Goal: Information Seeking & Learning: Learn about a topic

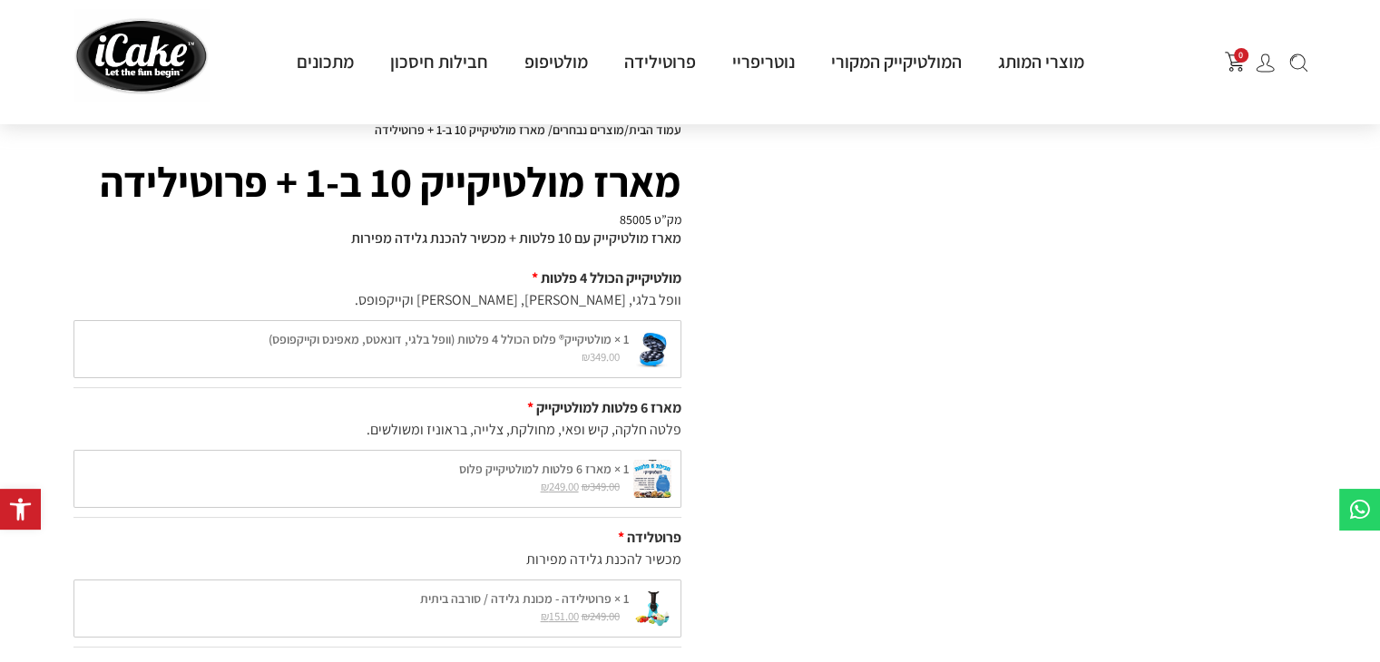
scroll to position [65, 0]
click at [593, 348] on div "1 × מולטיקייק® פלוס הכולל 4 פלטות (וופל בלגי, דונאטס, מאפינס וקייקפופס) ₪ 349.0…" at bounding box center [377, 351] width 608 height 58
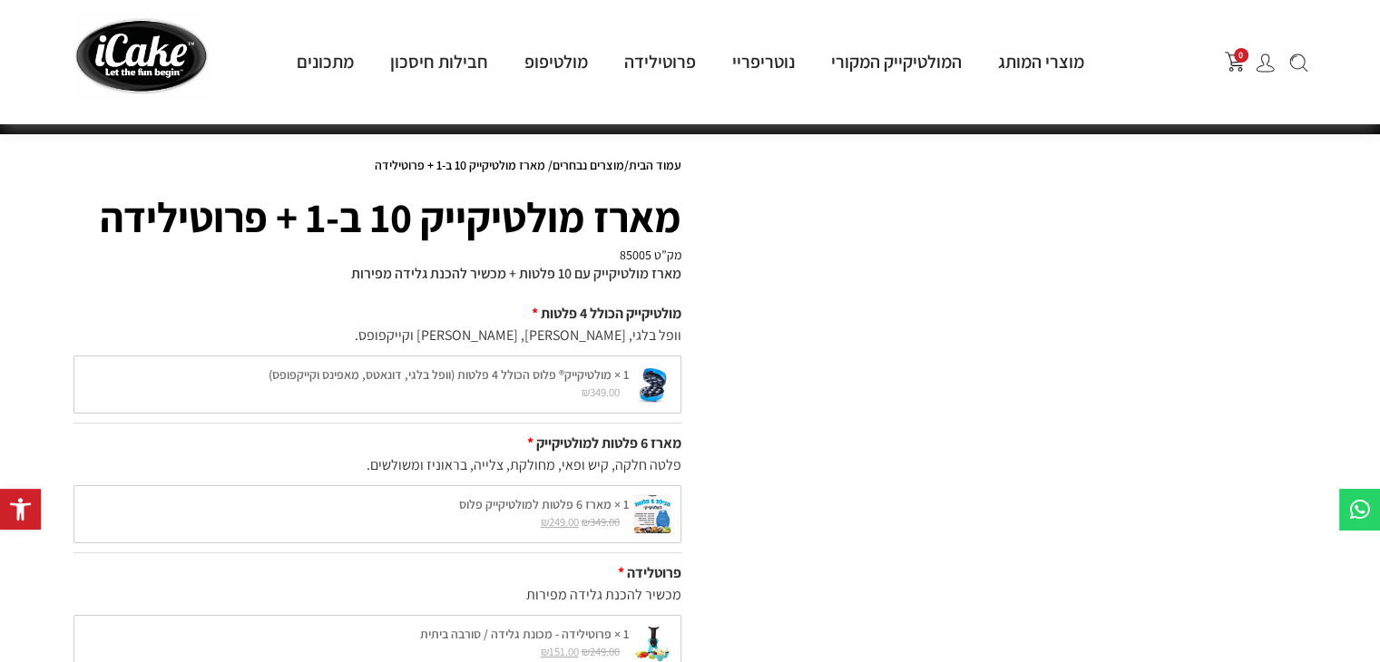
scroll to position [0, 0]
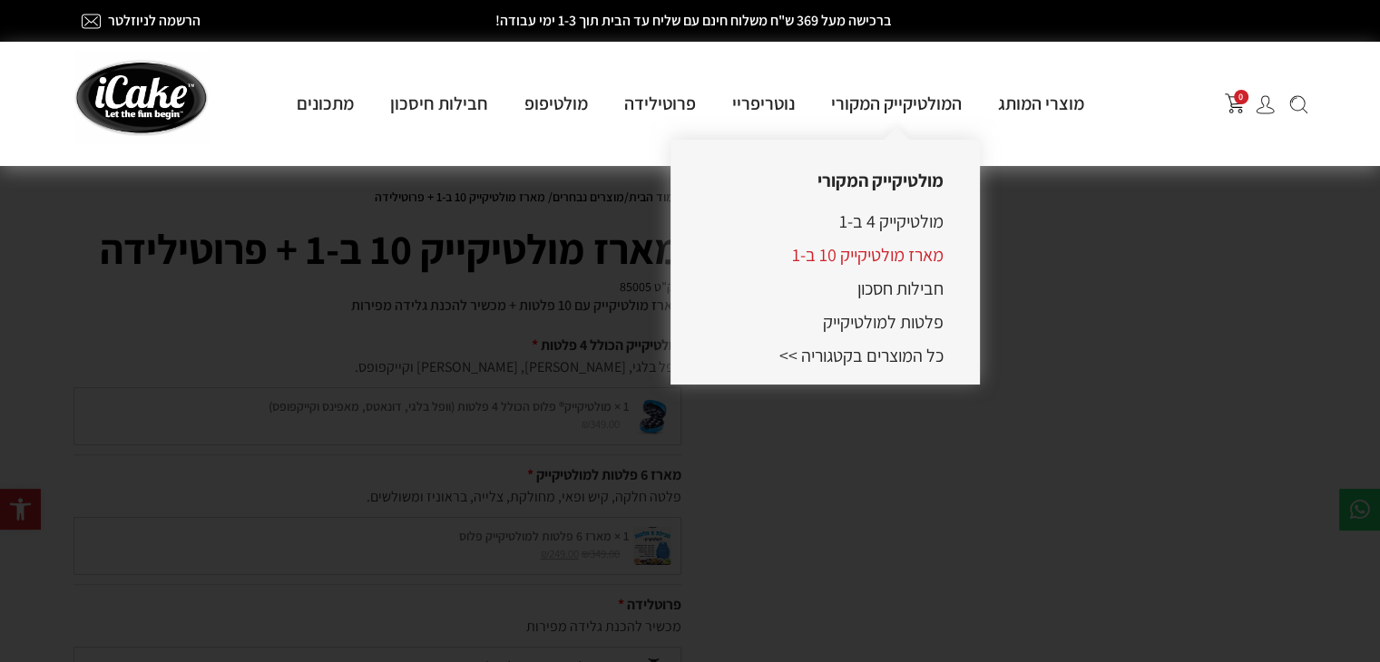
click at [886, 252] on link "מארז מולטיקייק 10 ב-1" at bounding box center [868, 255] width 152 height 24
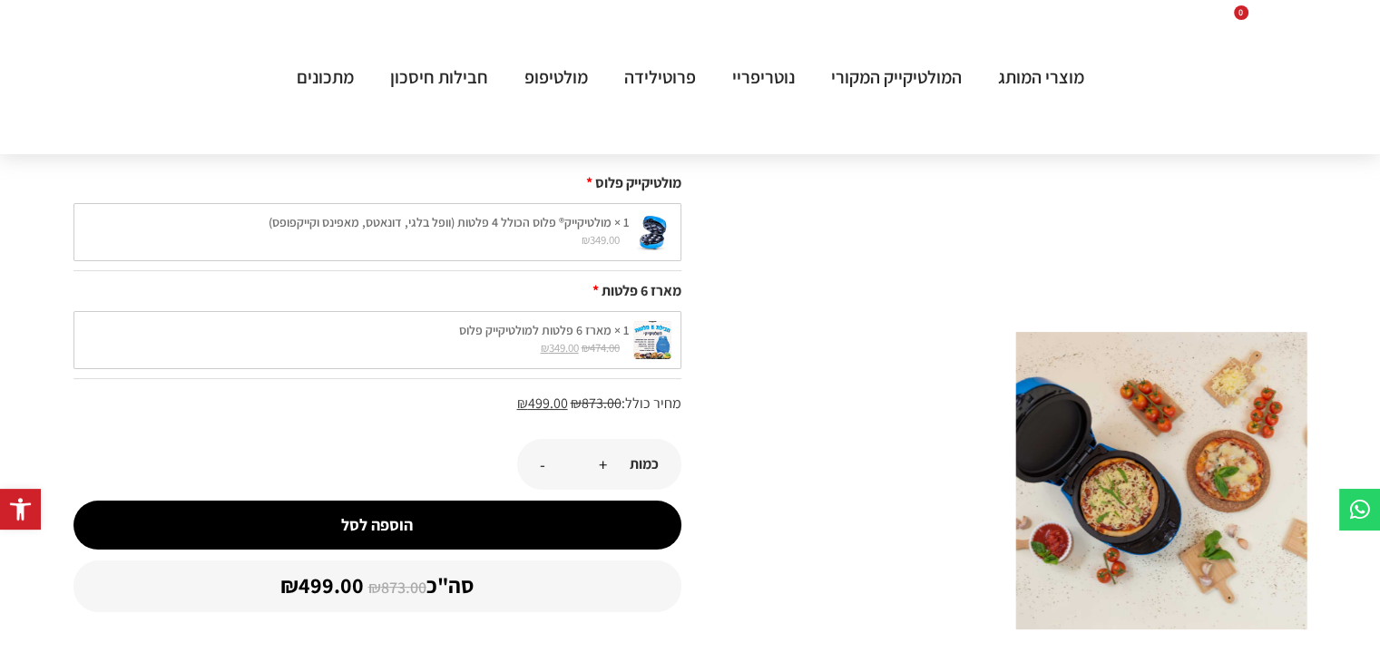
scroll to position [210, 0]
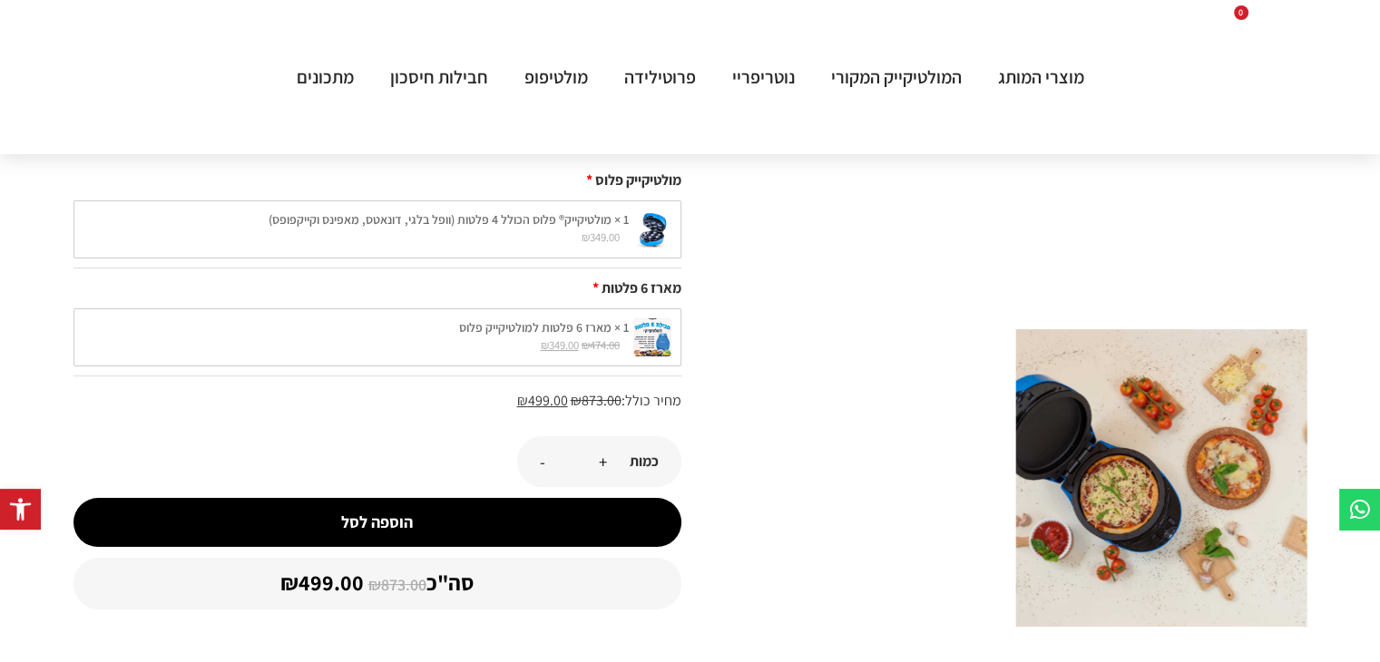
click at [1205, 490] on img at bounding box center [1218, 534] width 179 height 179
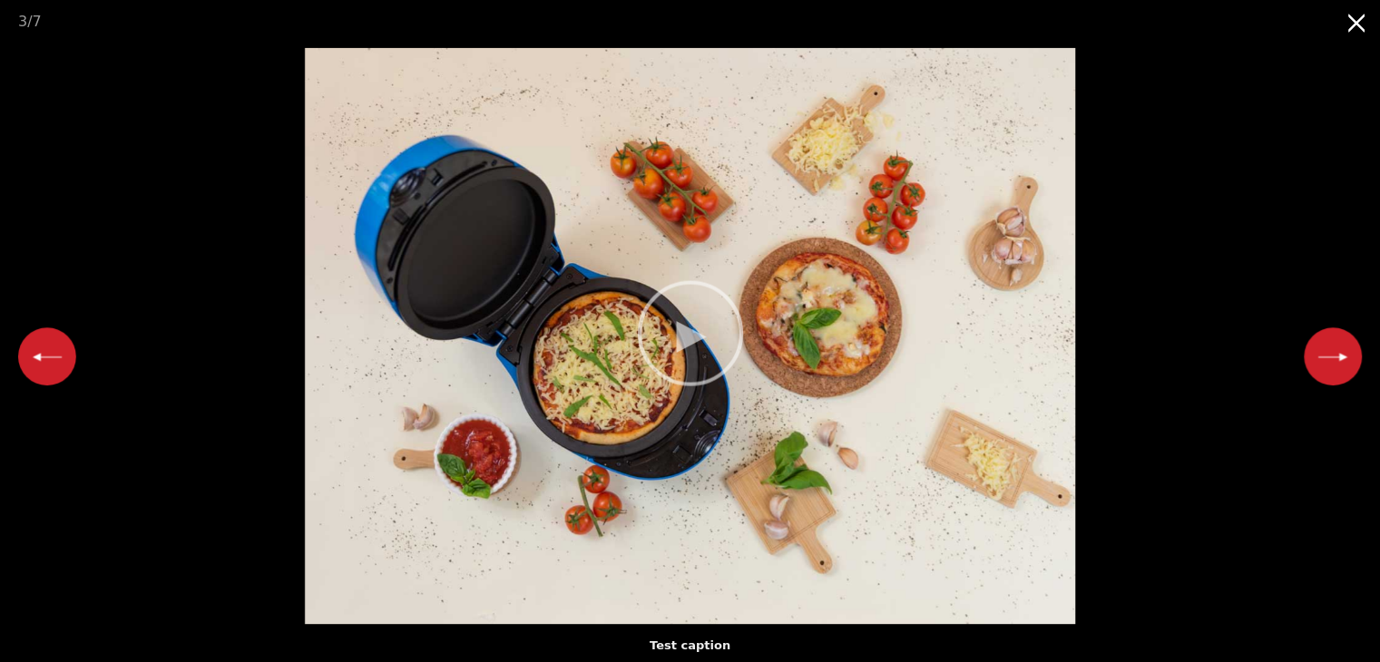
click at [729, 351] on video "Your browser does not support HTML5 video." at bounding box center [690, 336] width 1380 height 576
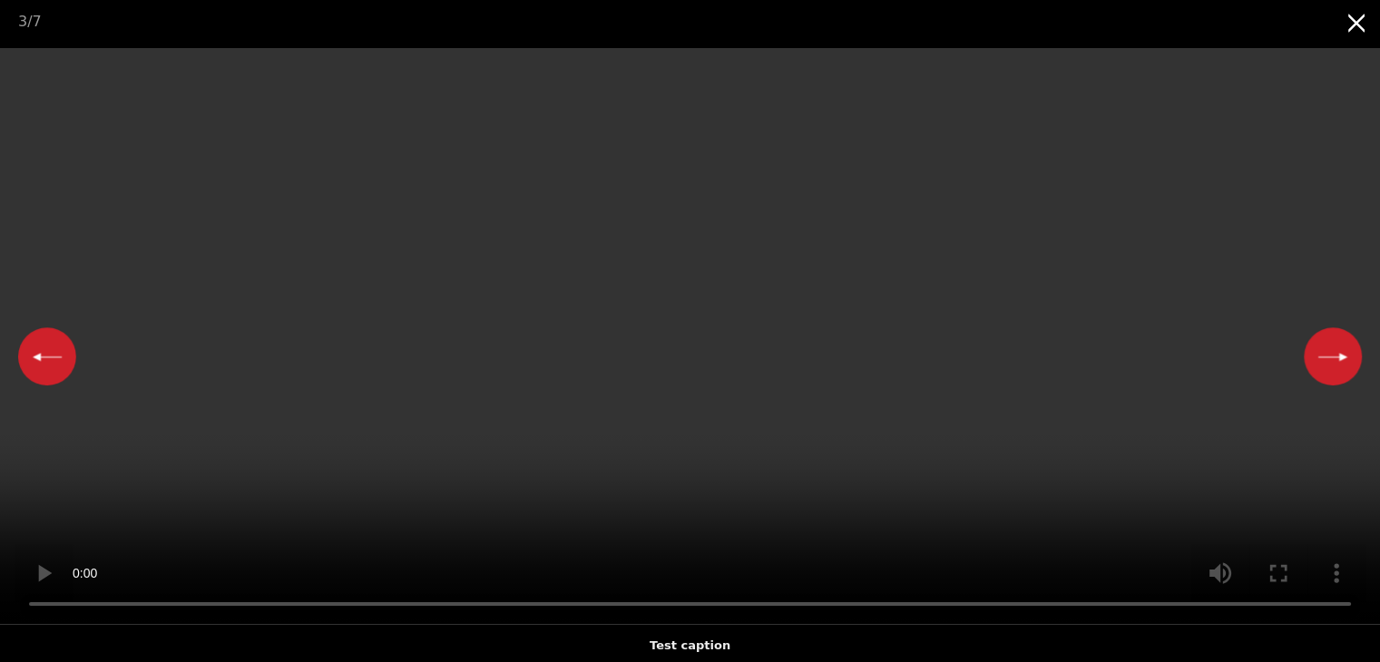
click at [849, 389] on video "Your browser does not support HTML5 video." at bounding box center [690, 336] width 1380 height 576
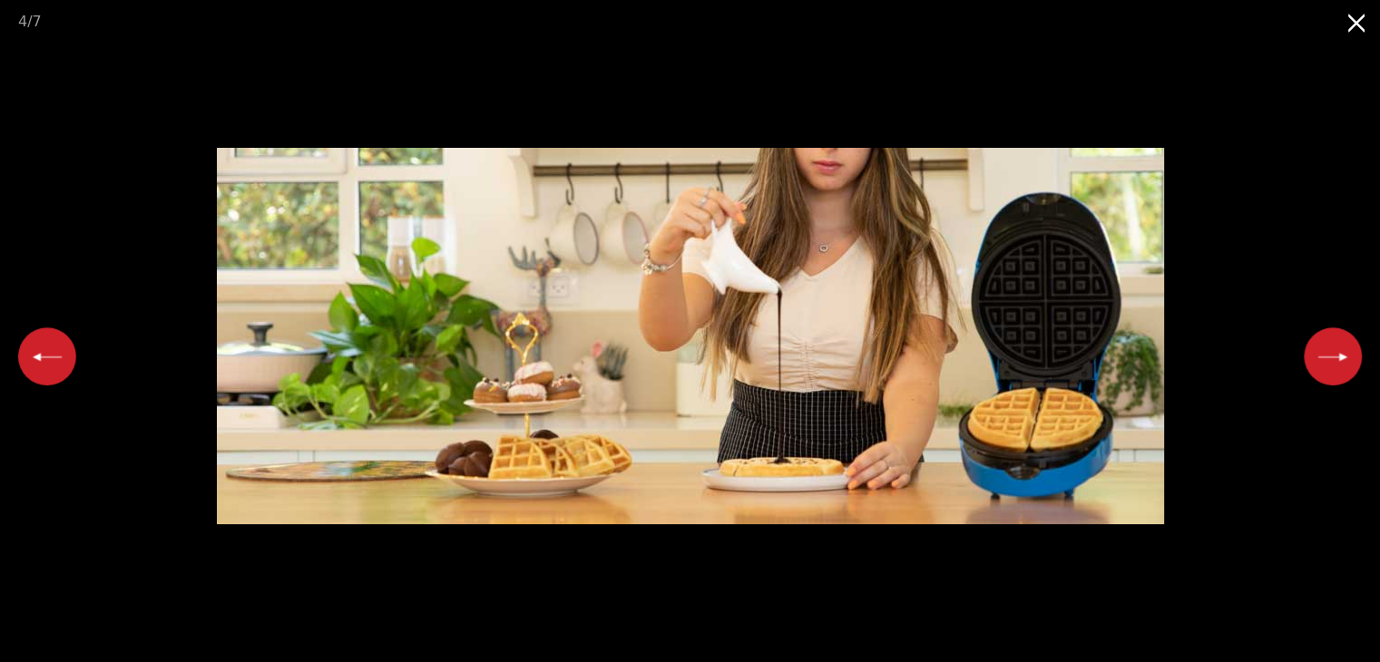
click at [1336, 367] on button "Next slide" at bounding box center [1333, 357] width 58 height 58
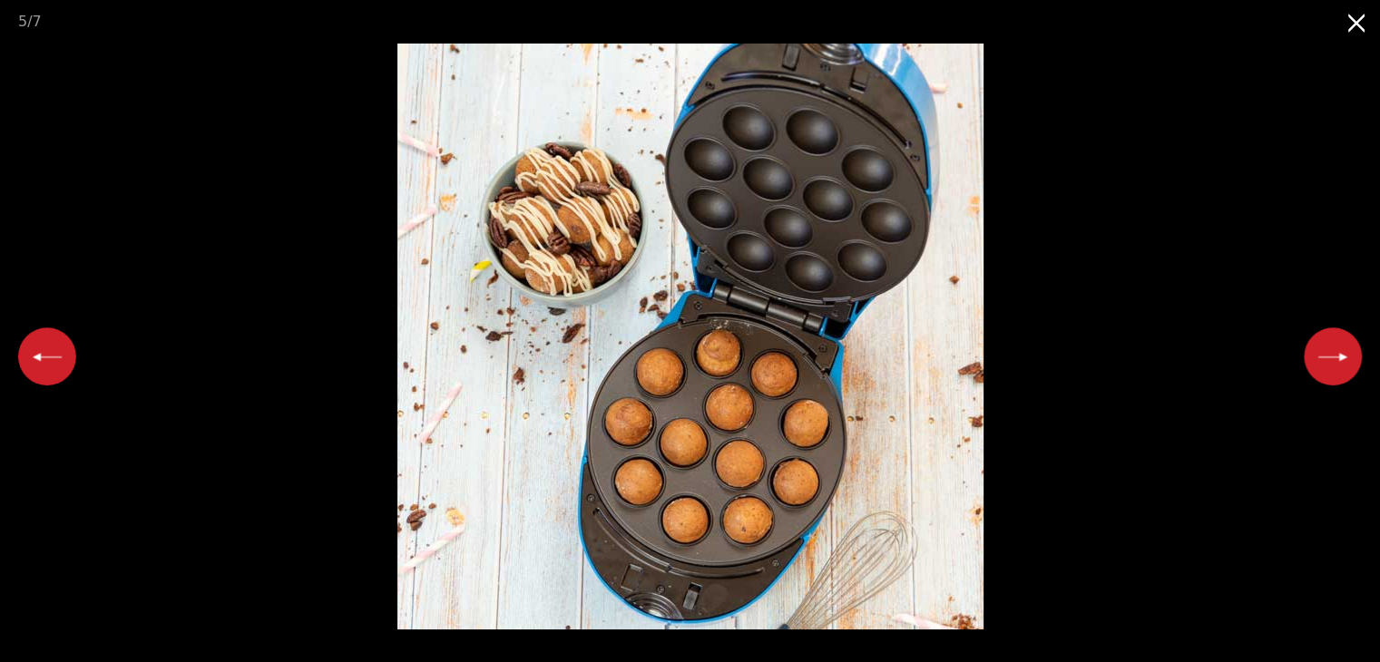
click at [1336, 367] on button "Next slide" at bounding box center [1333, 357] width 58 height 58
